Goal: Task Accomplishment & Management: Complete application form

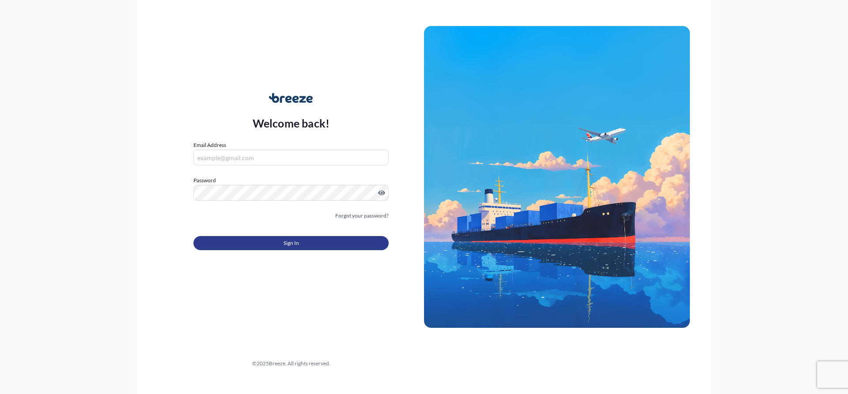
type input "[PERSON_NAME][EMAIL_ADDRESS][PERSON_NAME][DOMAIN_NAME]"
click at [292, 245] on span "Sign In" at bounding box center [291, 243] width 15 height 9
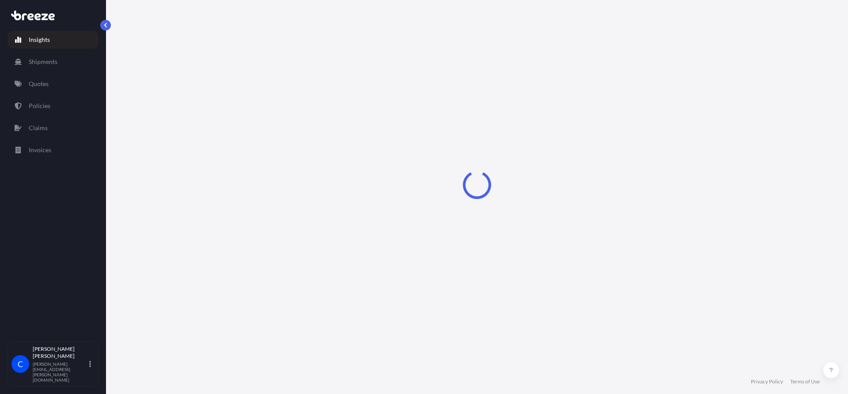
select select "2025"
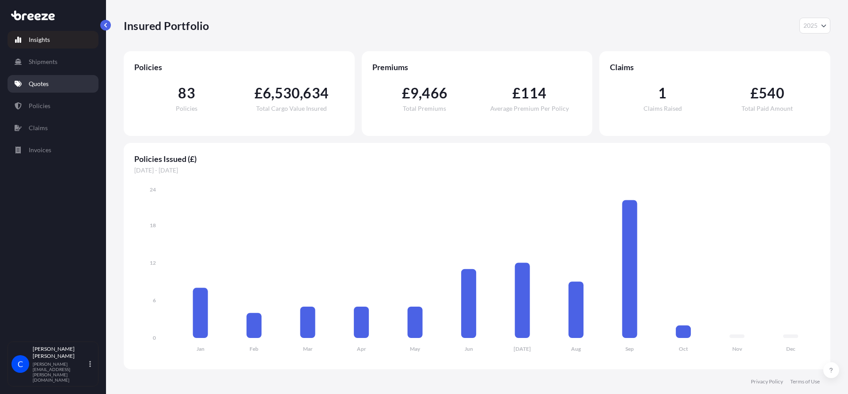
click at [48, 86] on p "Quotes" at bounding box center [39, 84] width 20 height 9
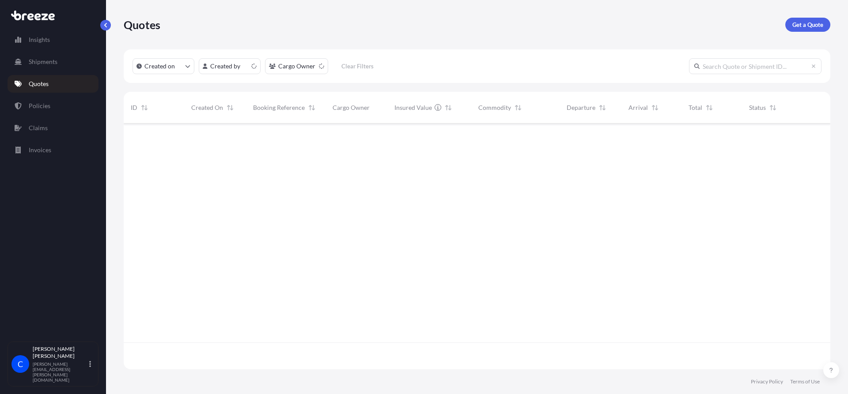
scroll to position [244, 700]
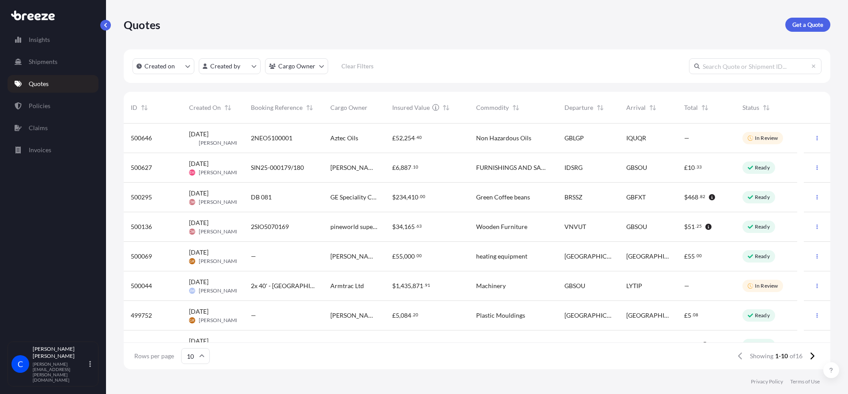
click at [756, 170] on p "Ready" at bounding box center [762, 167] width 15 height 7
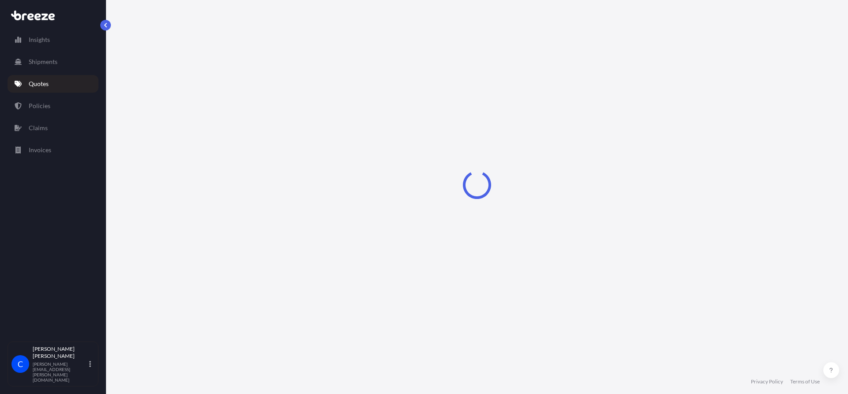
select select "Road"
select select "Sea"
select select "Road"
select select "1"
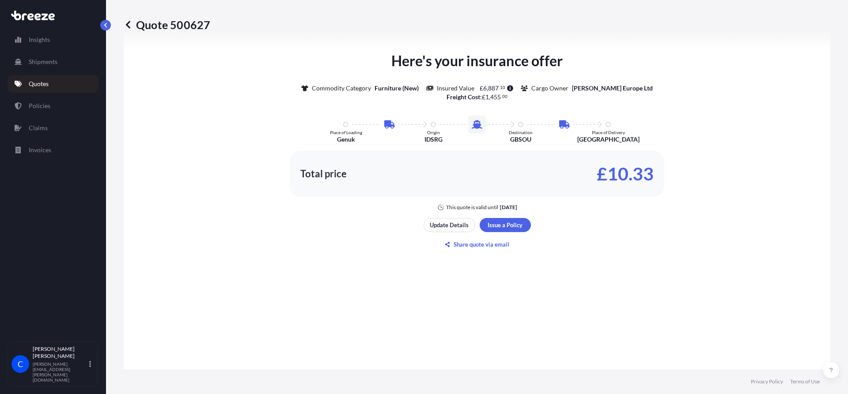
scroll to position [530, 0]
click at [449, 226] on p "Update Details" at bounding box center [449, 224] width 39 height 9
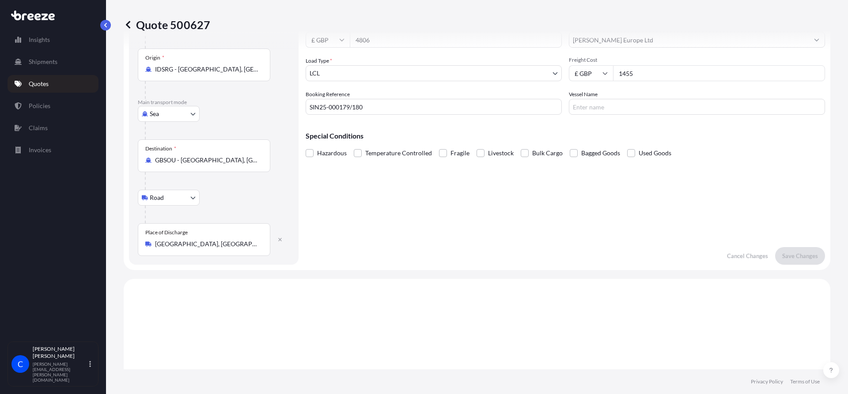
scroll to position [102, 0]
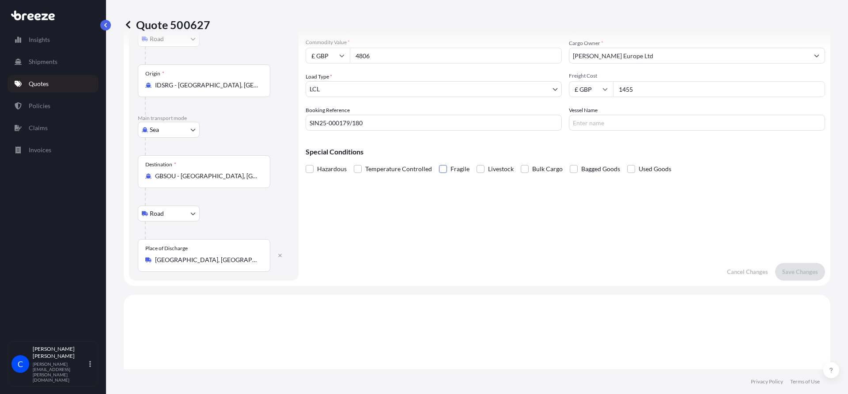
click at [439, 170] on span at bounding box center [443, 169] width 8 height 8
click at [439, 163] on input "Fragile" at bounding box center [439, 163] width 0 height 0
click at [806, 272] on p "Save Changes" at bounding box center [800, 272] width 36 height 9
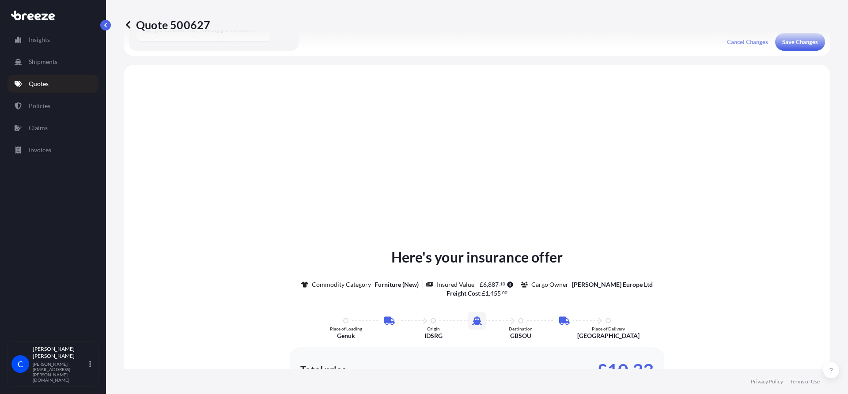
scroll to position [353, 0]
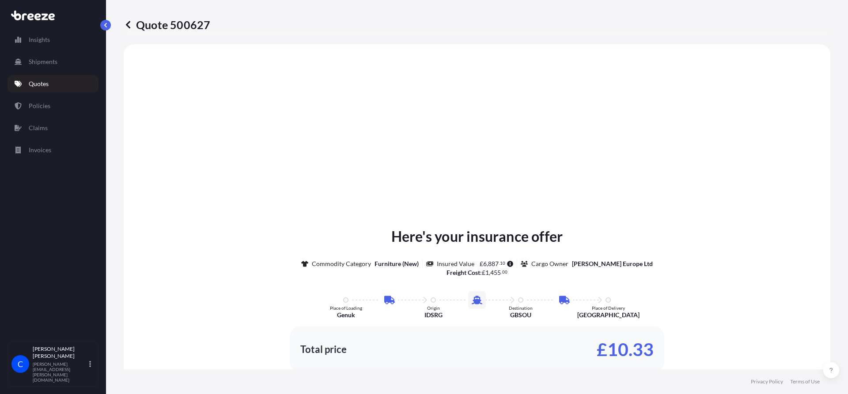
select select "Road"
select select "Sea"
select select "Road"
select select "1"
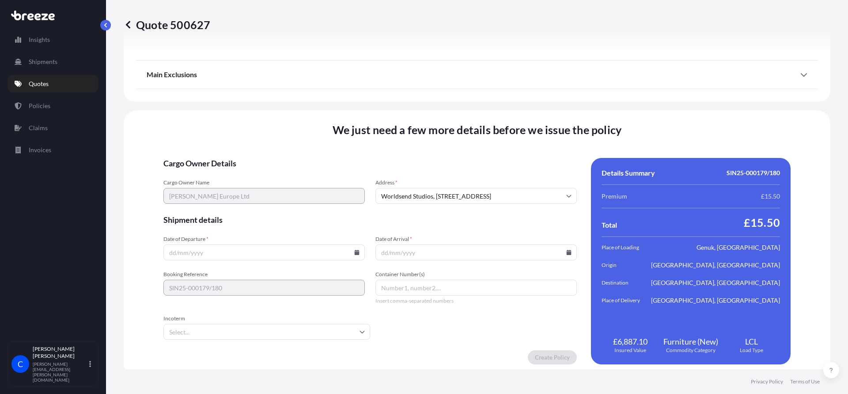
scroll to position [1182, 0]
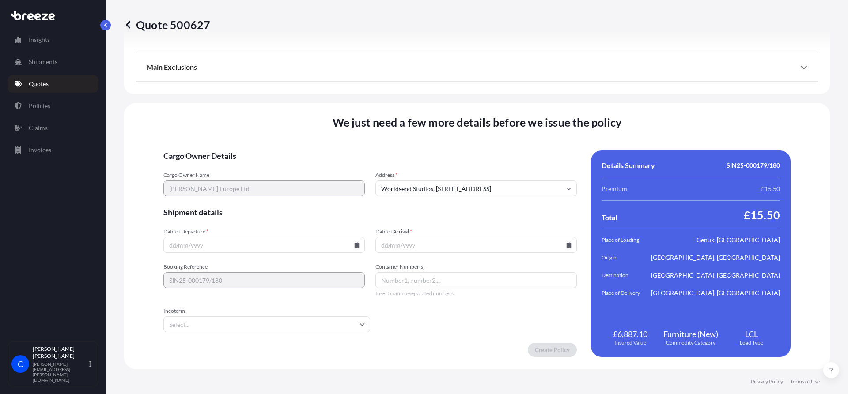
click at [225, 246] on input "Date of Departure *" at bounding box center [263, 245] width 201 height 16
drag, startPoint x: 360, startPoint y: 247, endPoint x: 353, endPoint y: 247, distance: 6.6
click at [359, 247] on input "Date of Departure *" at bounding box center [263, 245] width 201 height 16
click at [355, 245] on icon at bounding box center [357, 244] width 5 height 5
click at [299, 136] on button "4" at bounding box center [291, 132] width 14 height 14
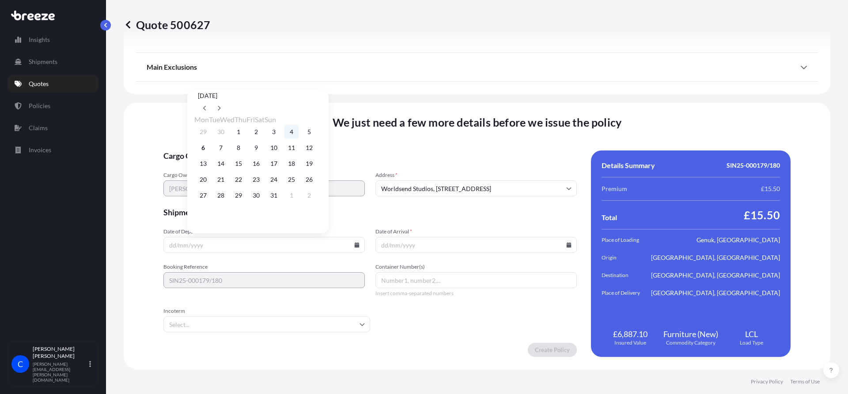
type input "[DATE]"
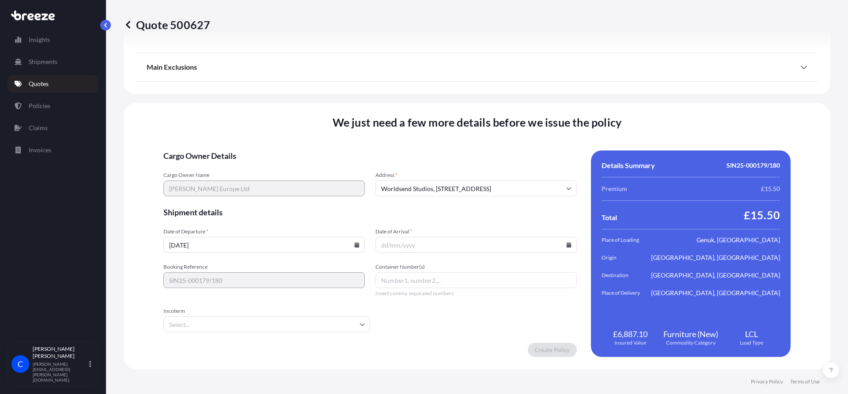
click at [463, 249] on input "Date of Arrival *" at bounding box center [475, 245] width 201 height 16
click at [567, 246] on icon at bounding box center [569, 244] width 5 height 5
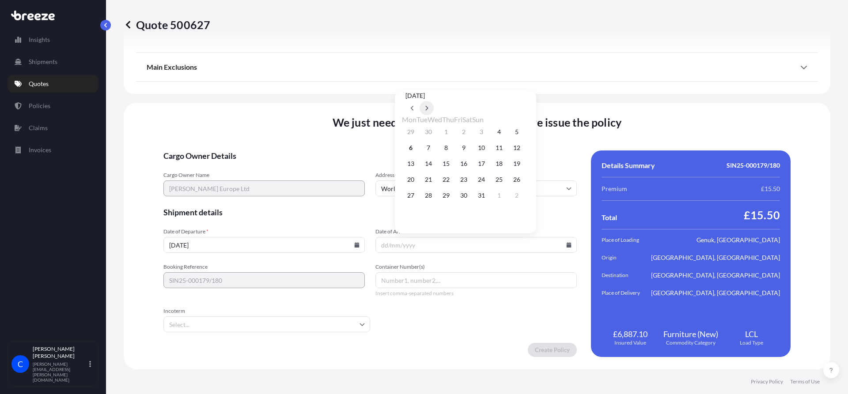
click at [428, 106] on icon at bounding box center [427, 108] width 3 height 5
click at [506, 167] on button "15" at bounding box center [499, 164] width 14 height 14
type input "[DATE]"
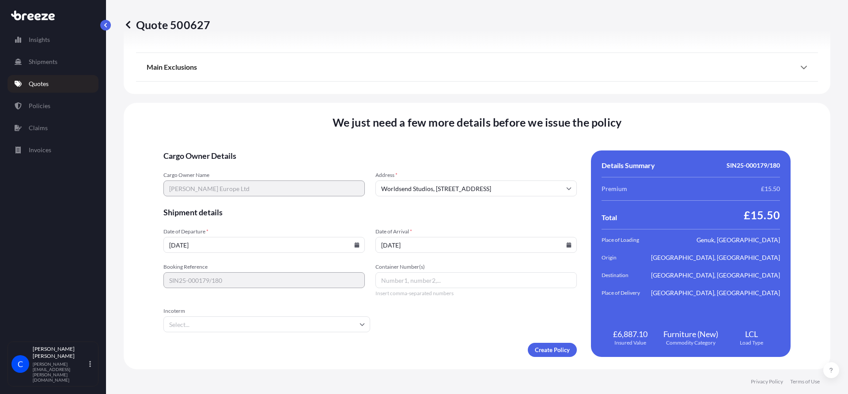
click at [362, 324] on icon at bounding box center [362, 324] width 5 height 5
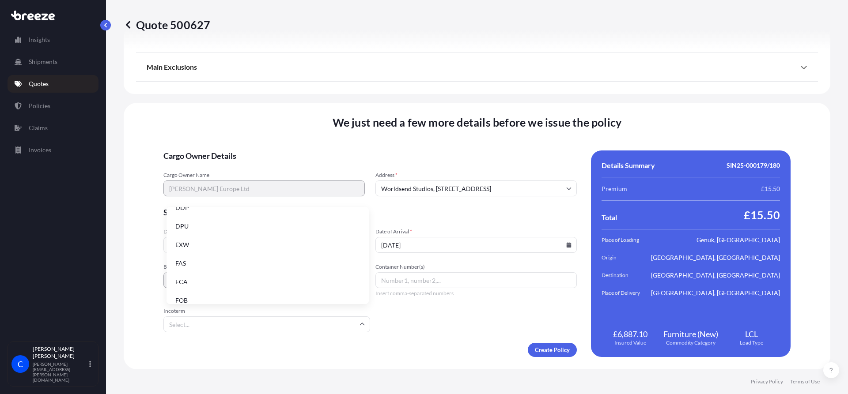
scroll to position [112, 0]
click at [209, 239] on li "EXW" at bounding box center [267, 236] width 195 height 17
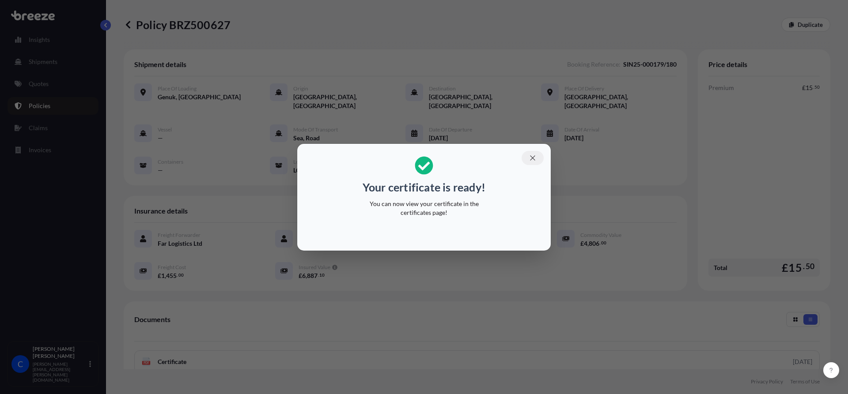
click at [534, 162] on icon "button" at bounding box center [533, 158] width 8 height 8
